Goal: Task Accomplishment & Management: Use online tool/utility

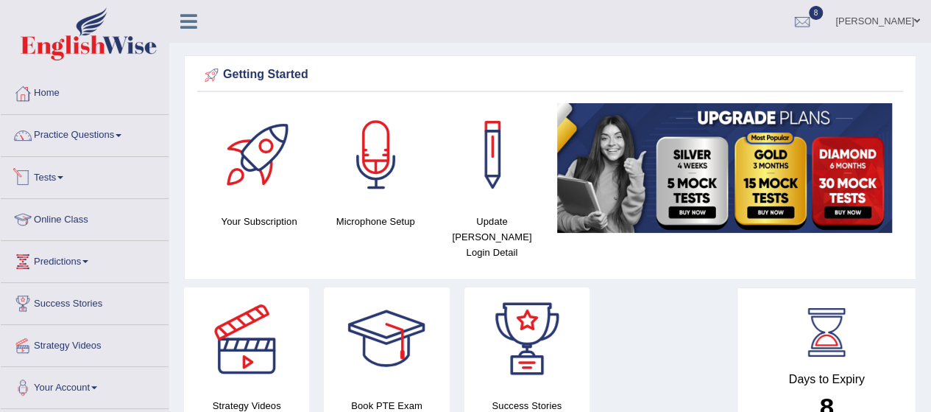
click at [58, 176] on link "Tests" at bounding box center [85, 175] width 168 height 37
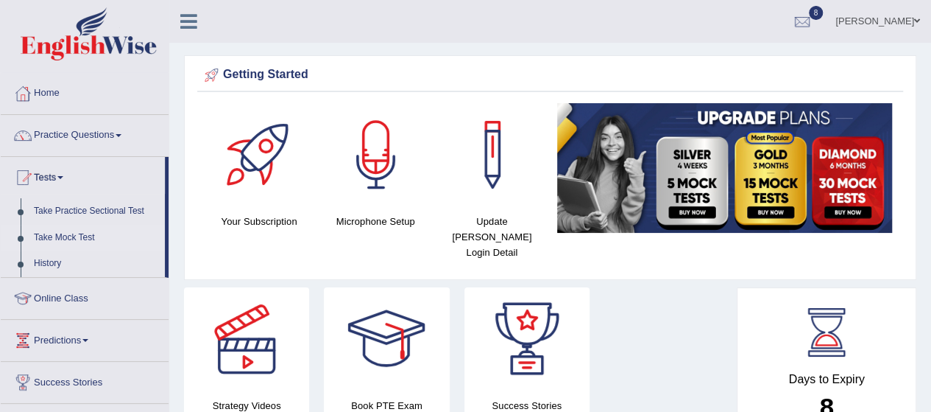
click at [69, 239] on link "Take Mock Test" at bounding box center [96, 238] width 138 height 27
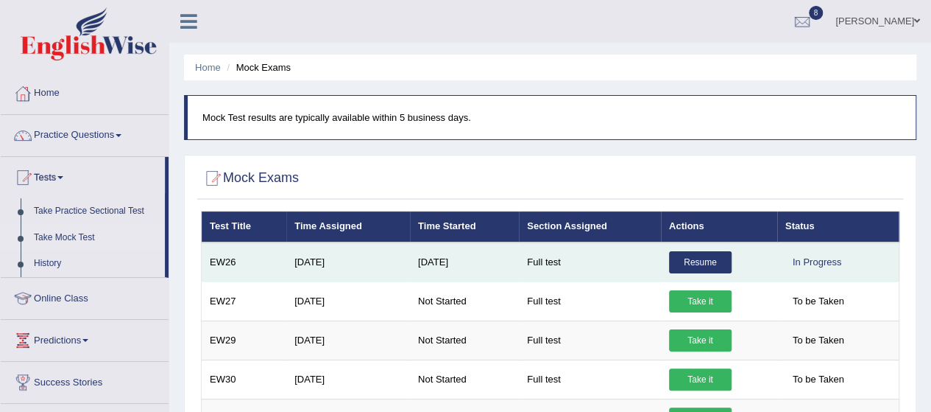
click at [689, 266] on link "Resume" at bounding box center [700, 262] width 63 height 22
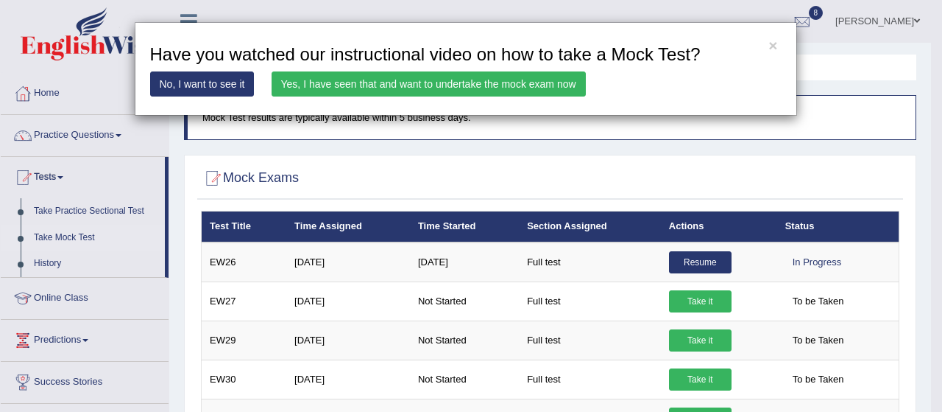
click at [364, 92] on link "Yes, I have seen that and want to undertake the mock exam now" at bounding box center [429, 83] width 314 height 25
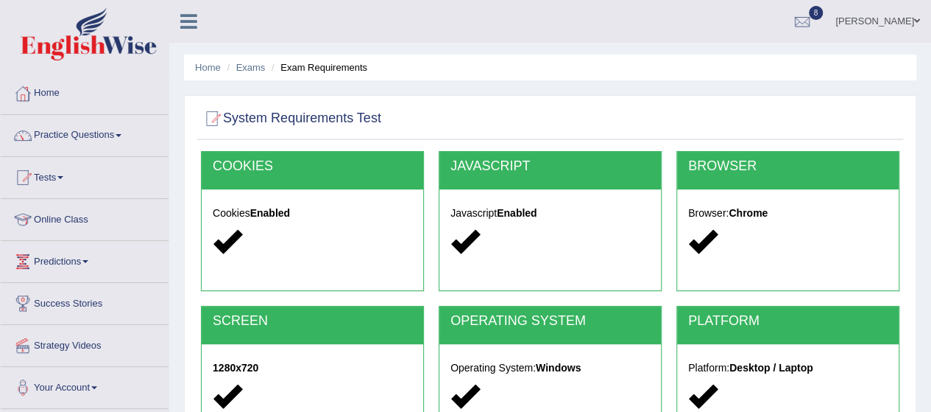
click at [931, 338] on div "Home Exams Exam Requirements System Requirements Test [GEOGRAPHIC_DATA] Cookies…" at bounding box center [550, 368] width 762 height 736
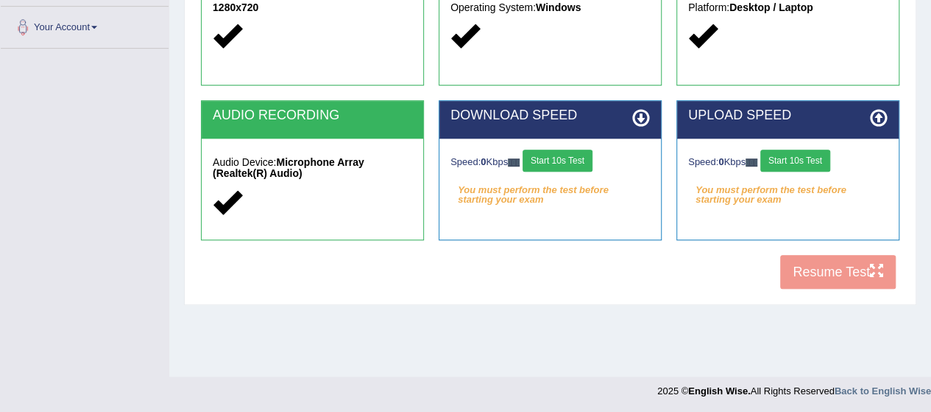
click at [562, 162] on button "Start 10s Test" at bounding box center [558, 160] width 70 height 22
click at [794, 159] on button "Start 10s Test" at bounding box center [796, 160] width 70 height 22
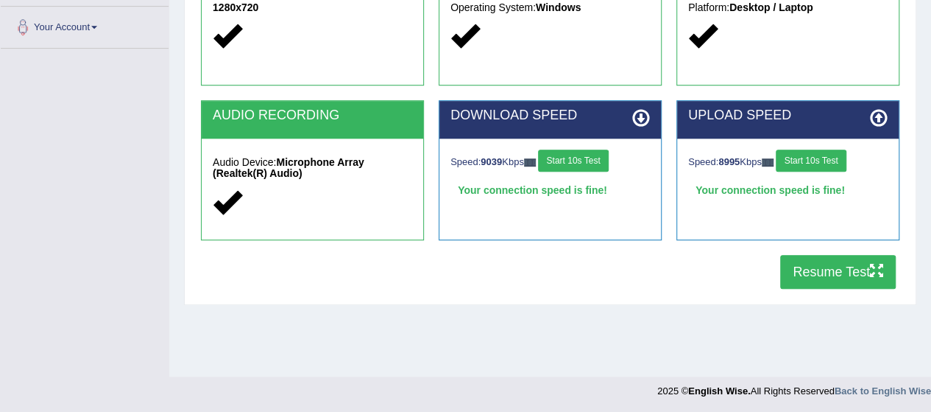
click at [823, 269] on button "Resume Test" at bounding box center [838, 272] width 116 height 34
